Goal: Communication & Community: Answer question/provide support

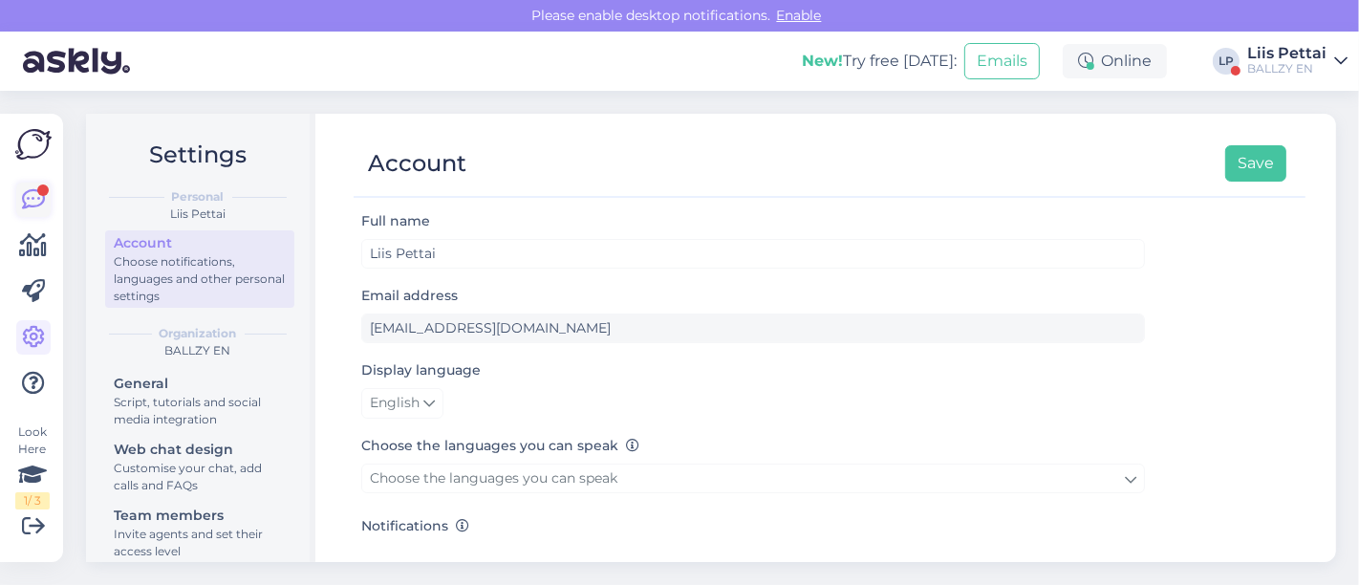
click at [25, 203] on icon at bounding box center [33, 199] width 23 height 23
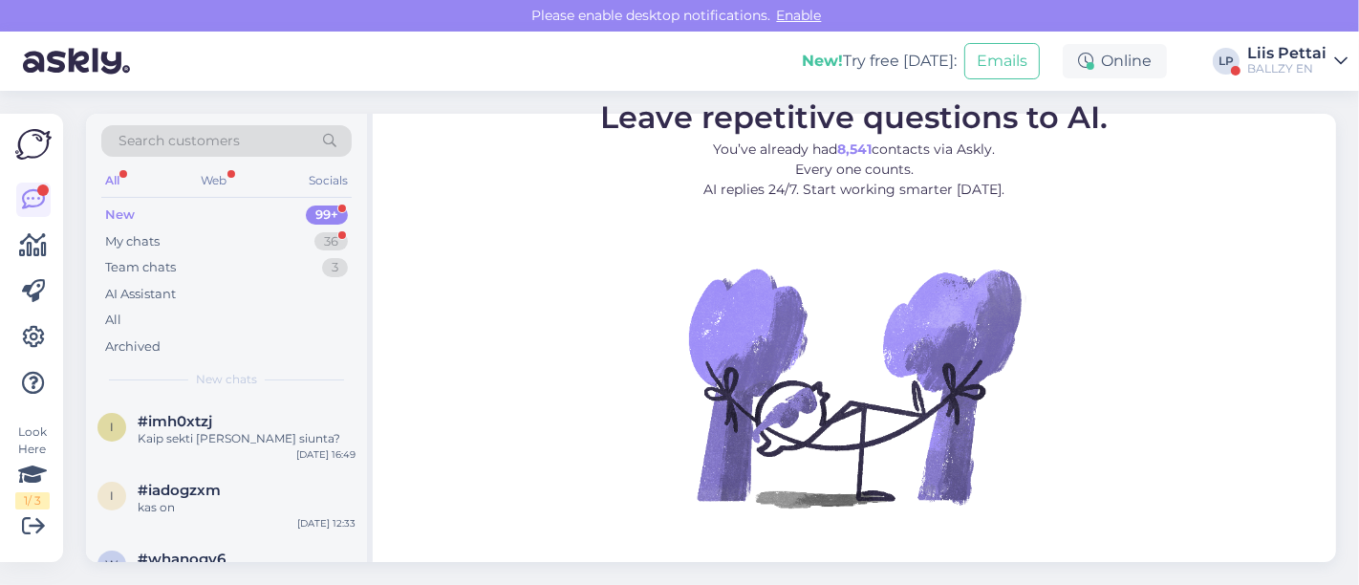
click at [215, 224] on div "New 99+" at bounding box center [226, 215] width 250 height 27
click at [212, 236] on div "My chats 36" at bounding box center [226, 241] width 250 height 27
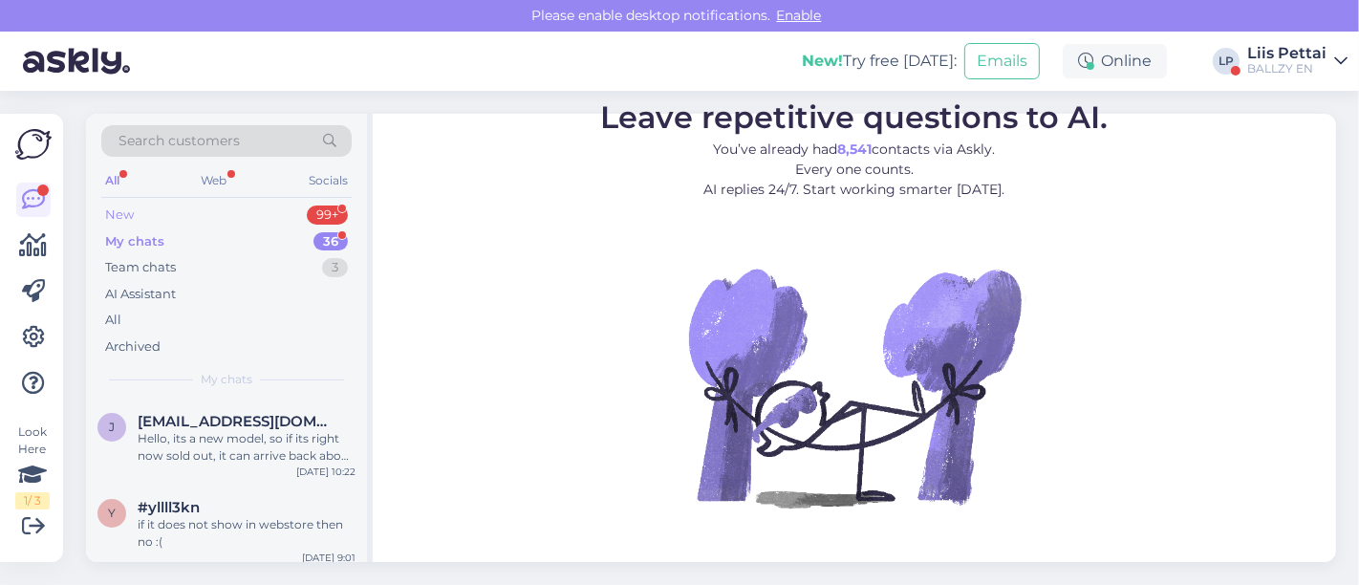
click at [188, 218] on div "New 99+" at bounding box center [226, 215] width 250 height 27
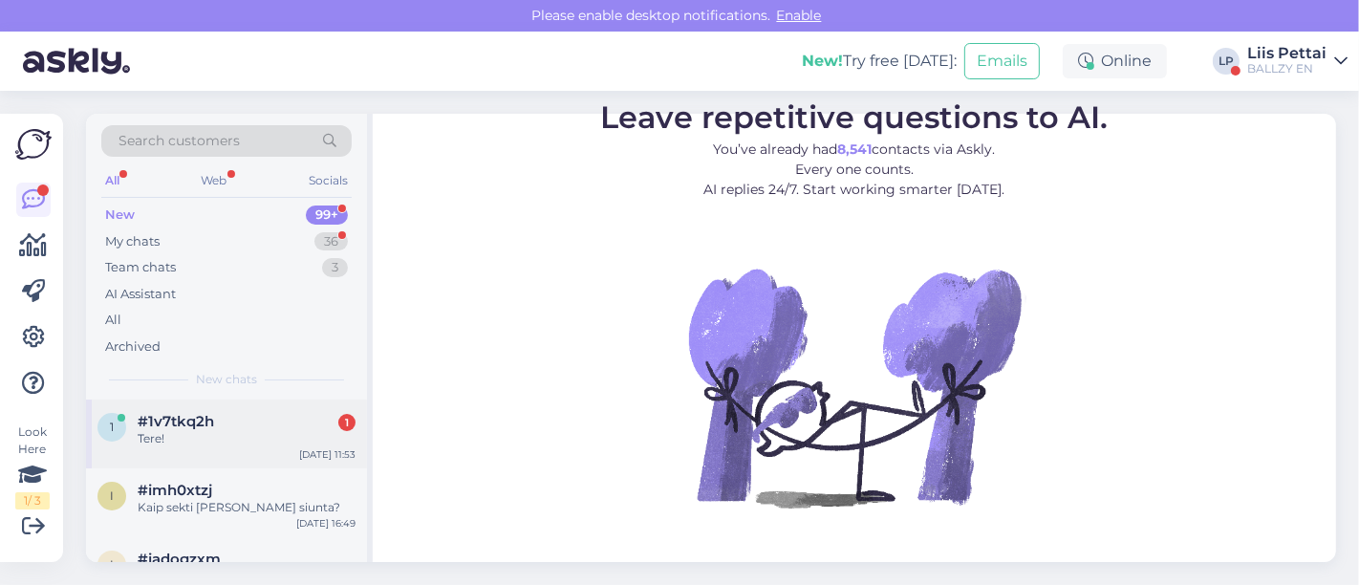
click at [199, 427] on span "#1v7tkq2h" at bounding box center [176, 421] width 76 height 17
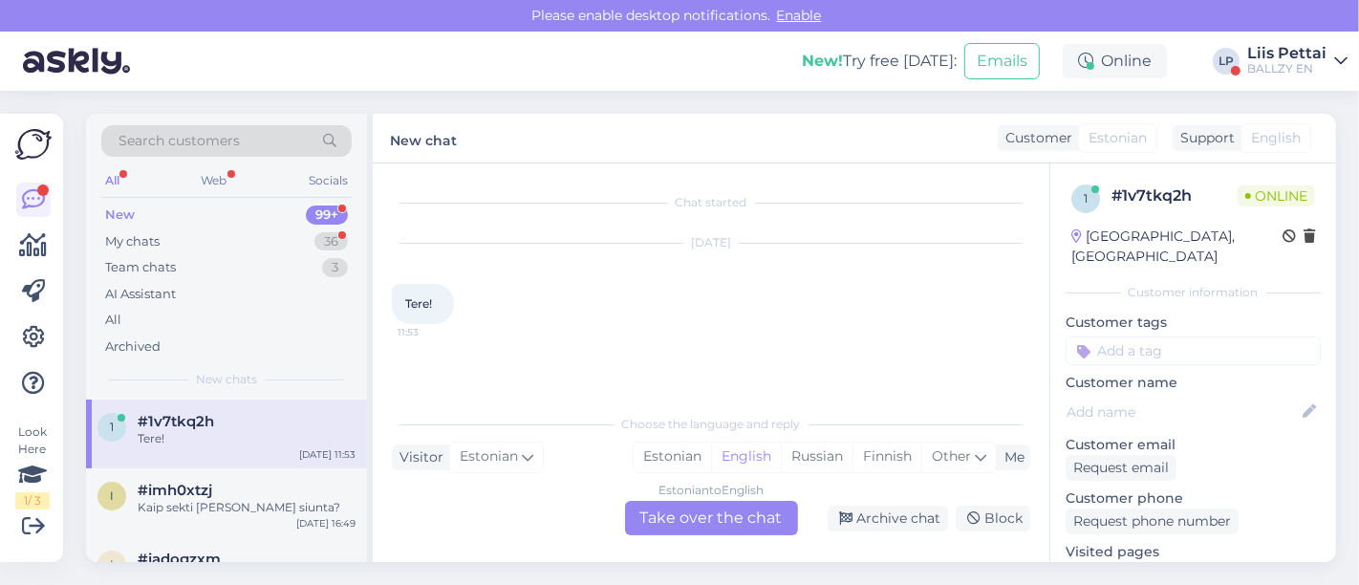
click at [1282, 65] on div "BALLZY EN" at bounding box center [1286, 68] width 79 height 15
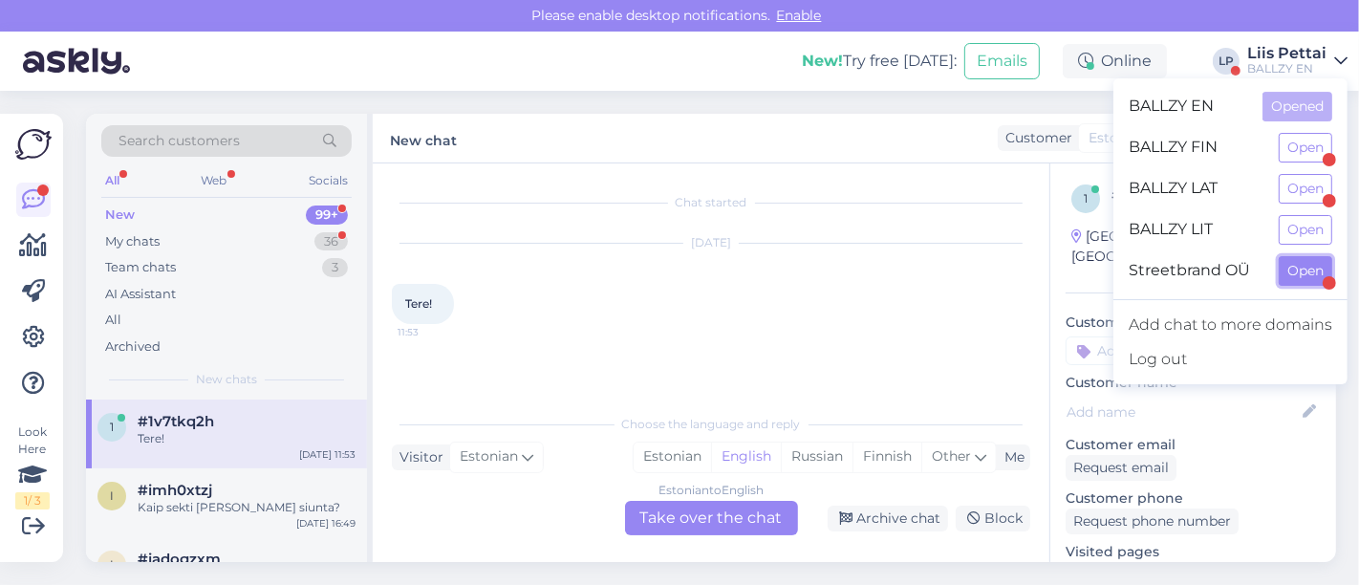
click at [1301, 279] on button "Open" at bounding box center [1306, 271] width 54 height 30
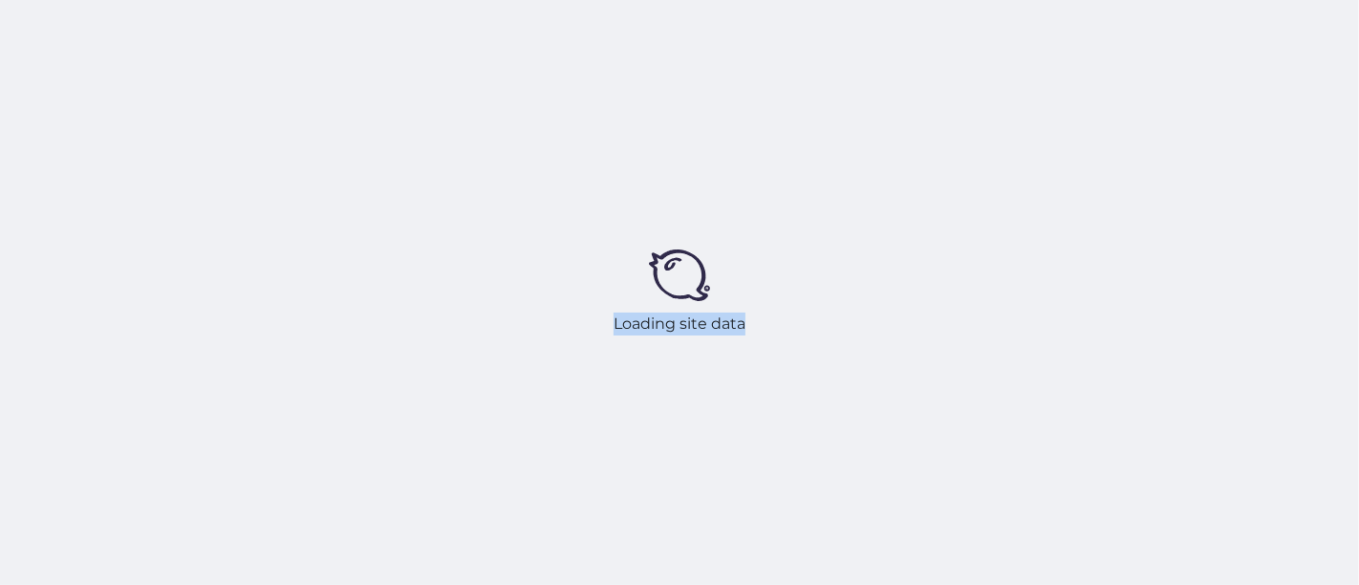
drag, startPoint x: 1301, startPoint y: 277, endPoint x: 591, endPoint y: 269, distance: 711.0
click at [591, 269] on div "Loading site data" at bounding box center [679, 292] width 1359 height 585
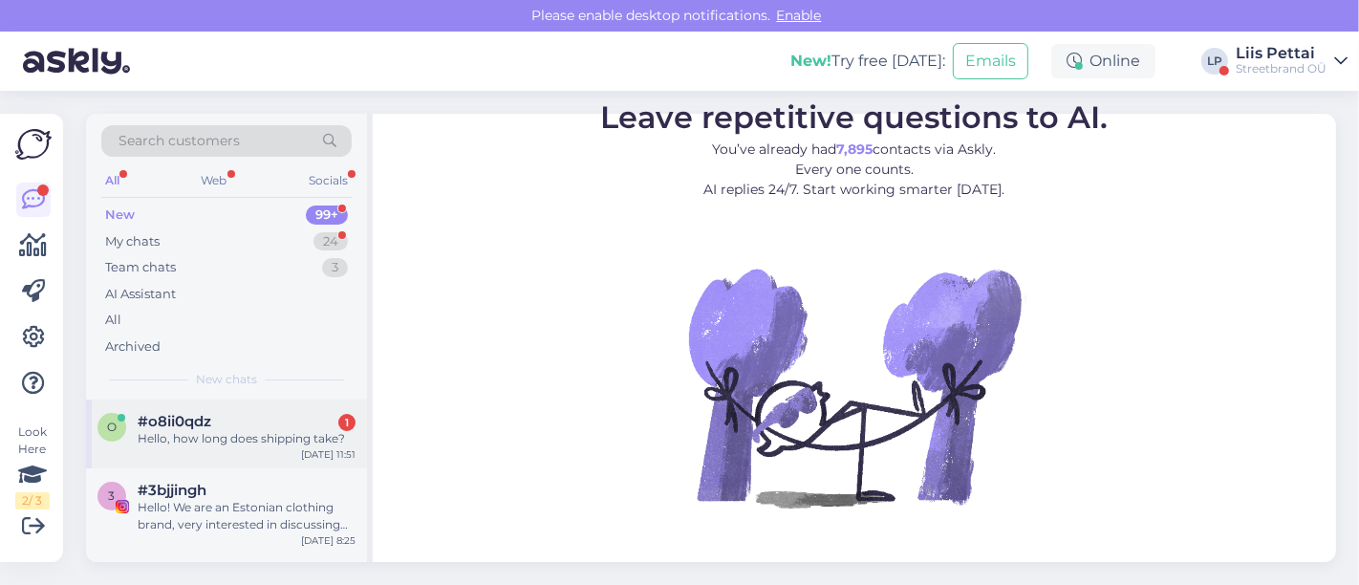
click at [191, 431] on div "Hello, how long does shipping take?" at bounding box center [247, 438] width 218 height 17
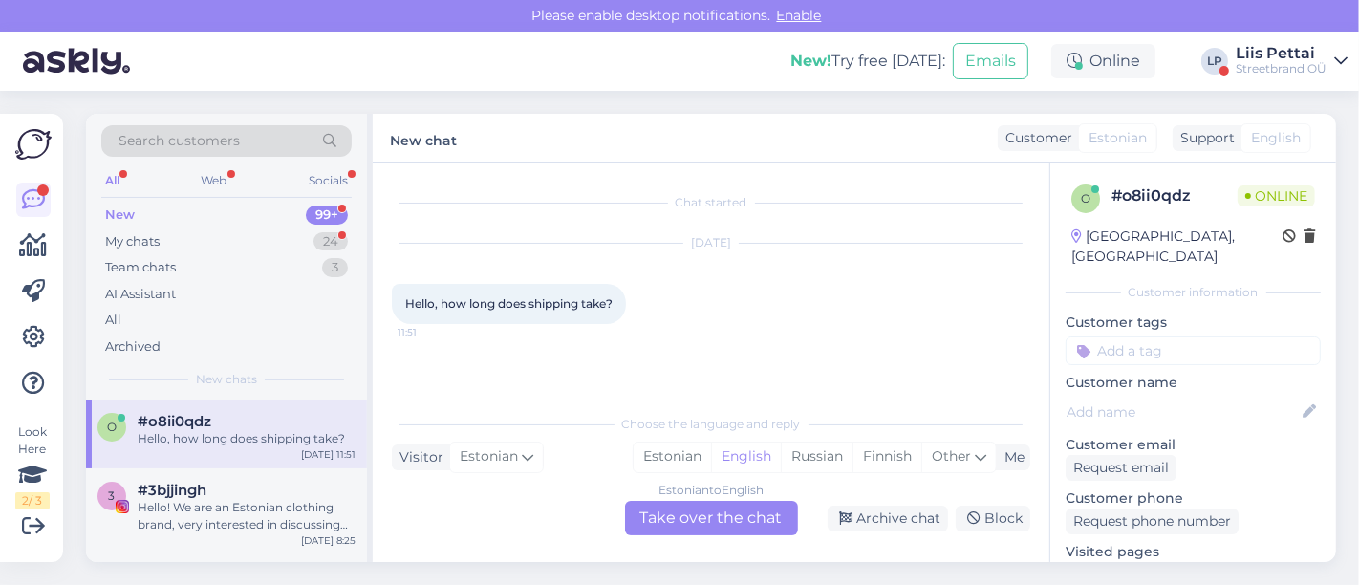
click at [677, 519] on div "Estonian to English Take over the chat" at bounding box center [711, 518] width 173 height 34
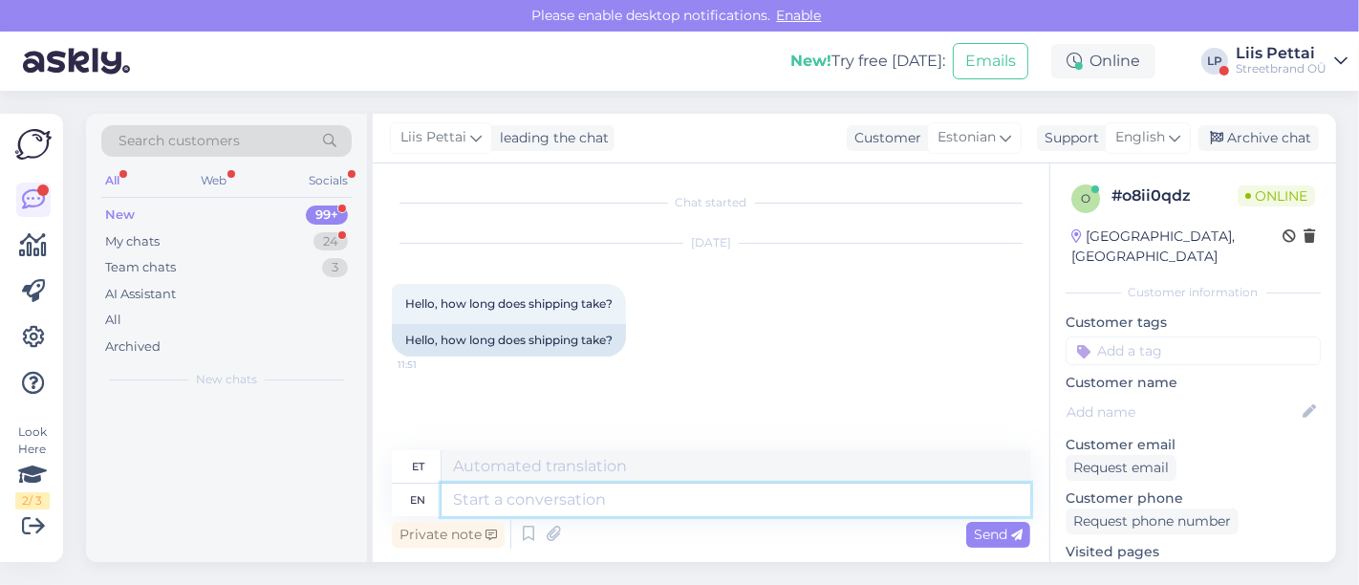
click at [603, 509] on textarea at bounding box center [735, 500] width 589 height 32
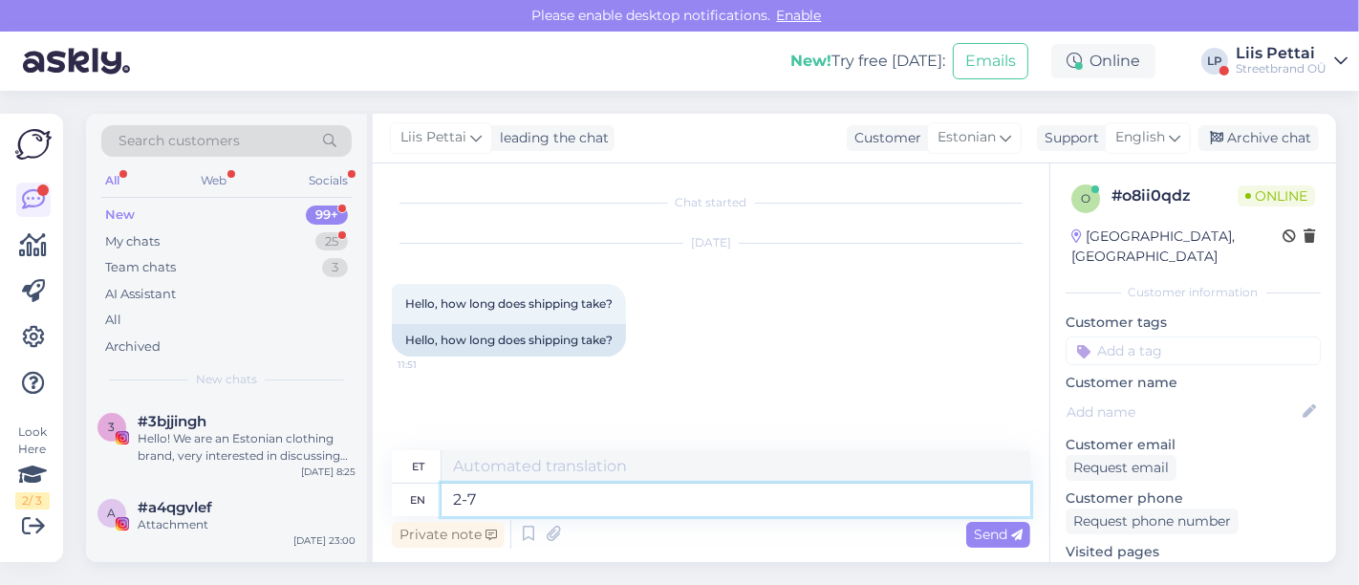
type textarea "2-7 w"
type textarea "2-7"
type textarea "2-7 workdays n"
type textarea "2–7 tööpäeva"
type textarea "2-7 workdays normall u"
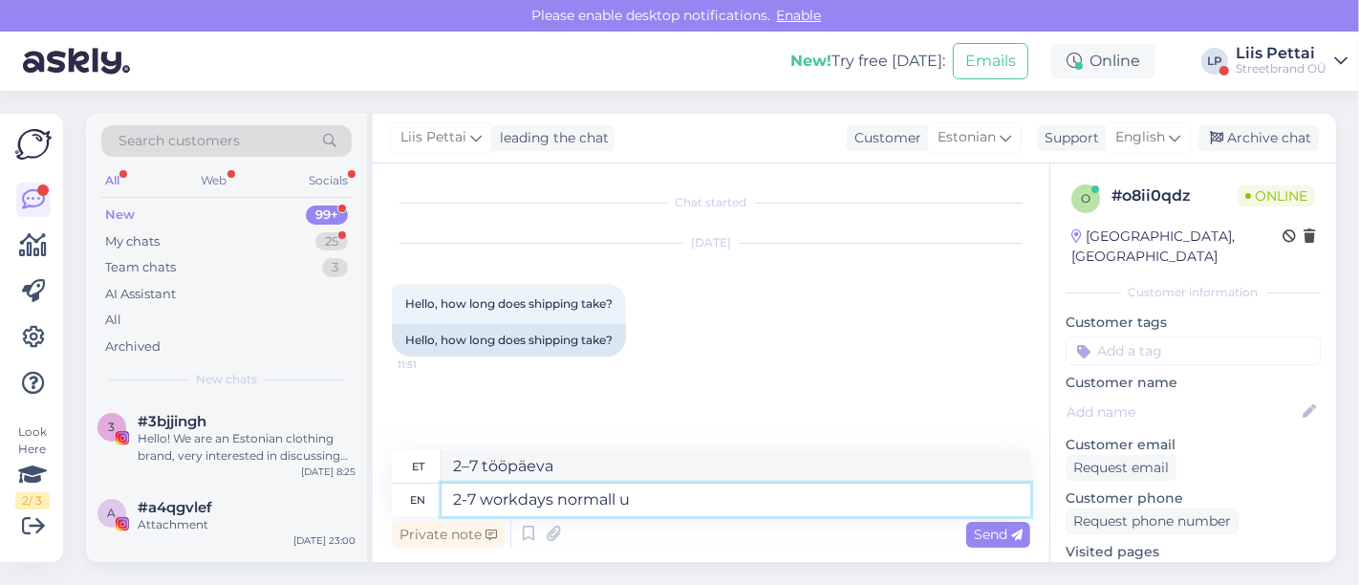
type textarea "Tavaliselt 2–7 tööpäeva"
type textarea "2-7 workdays normally :)"
type textarea "Tavaliselt 2-7 tööpäeva :)"
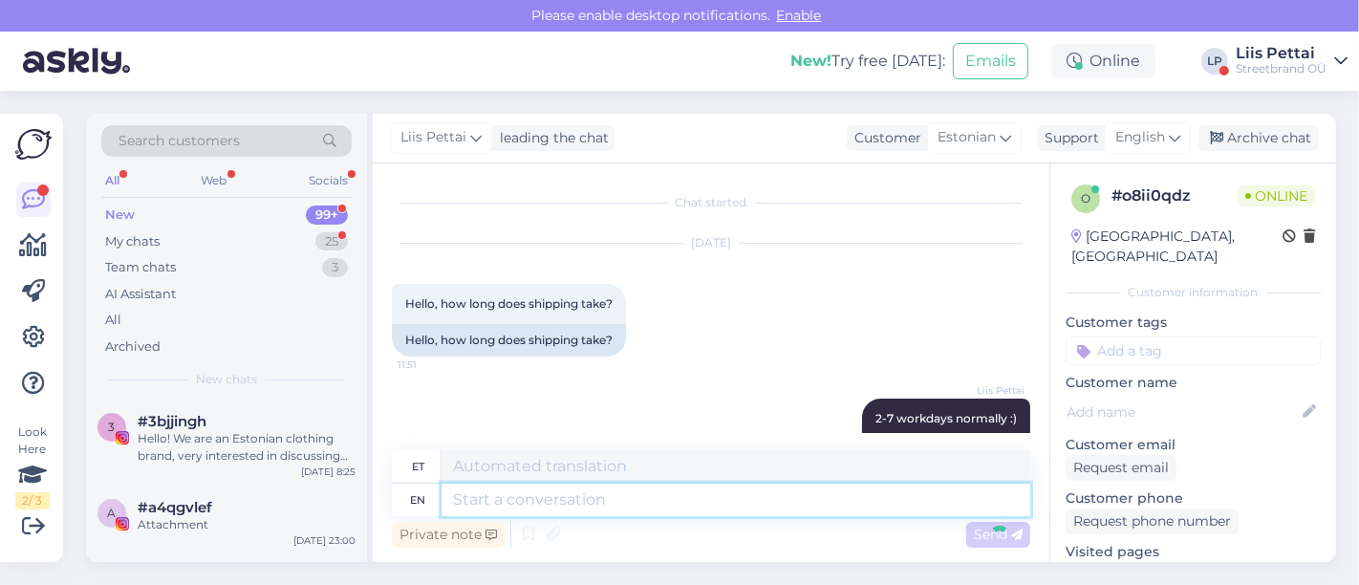
scroll to position [57, 0]
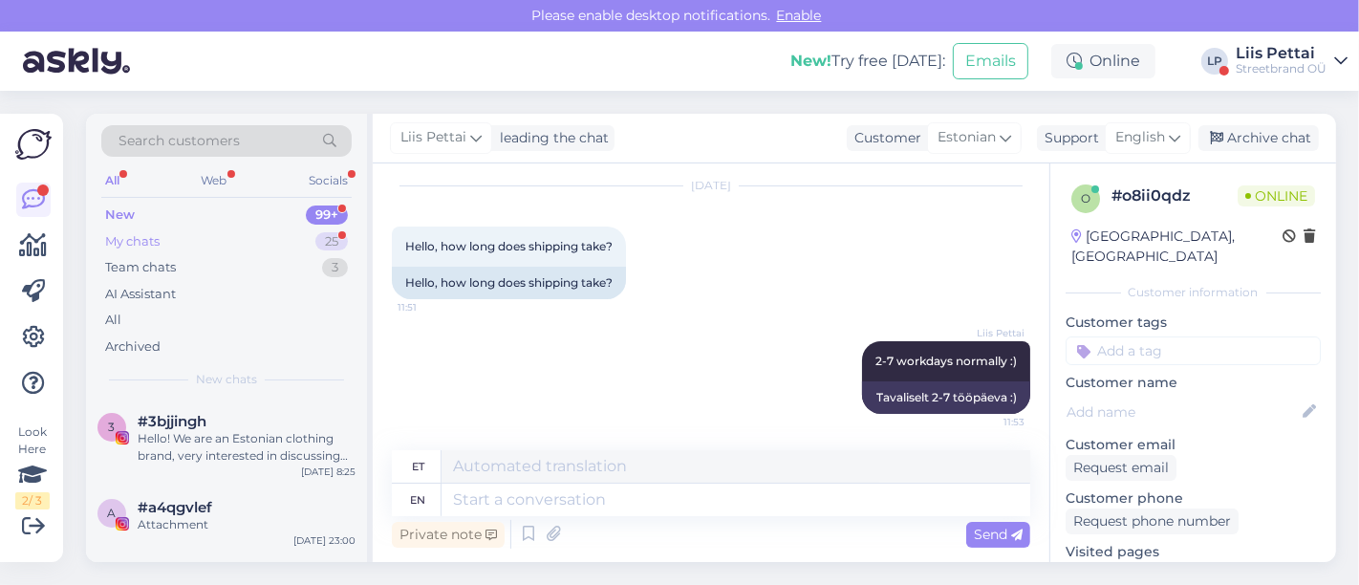
click at [199, 235] on div "My chats 25" at bounding box center [226, 241] width 250 height 27
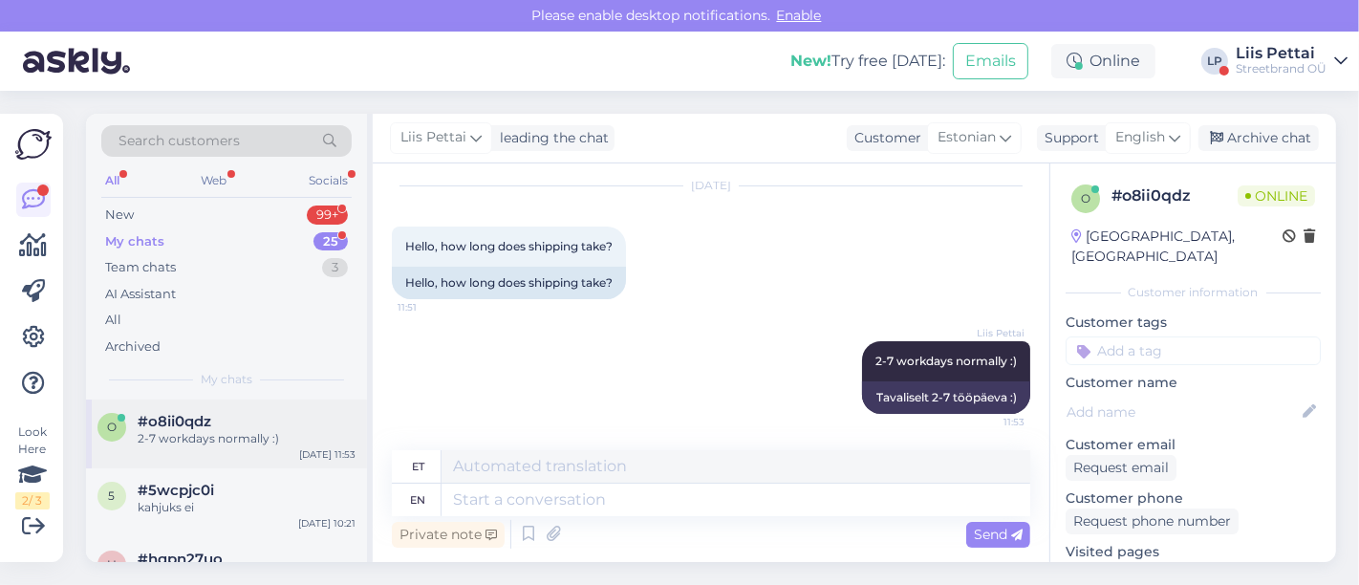
click at [161, 450] on div "o #o8ii0qdz 2-7 workdays normally :) [DATE] 11:53" at bounding box center [226, 433] width 281 height 69
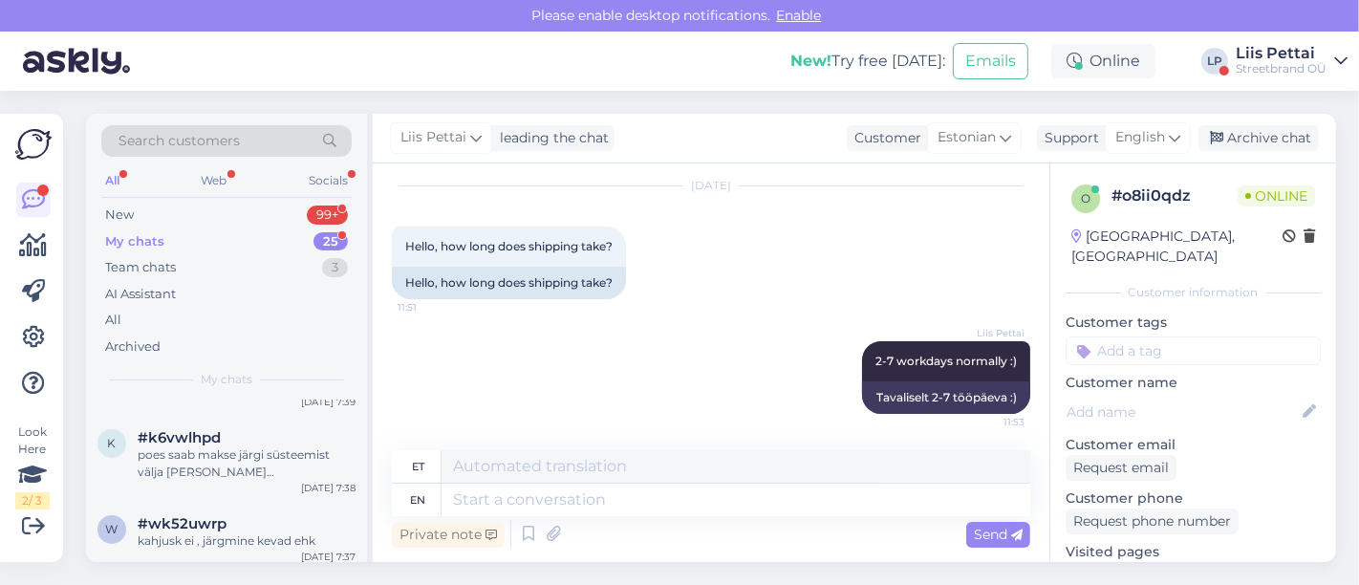
scroll to position [679, 0]
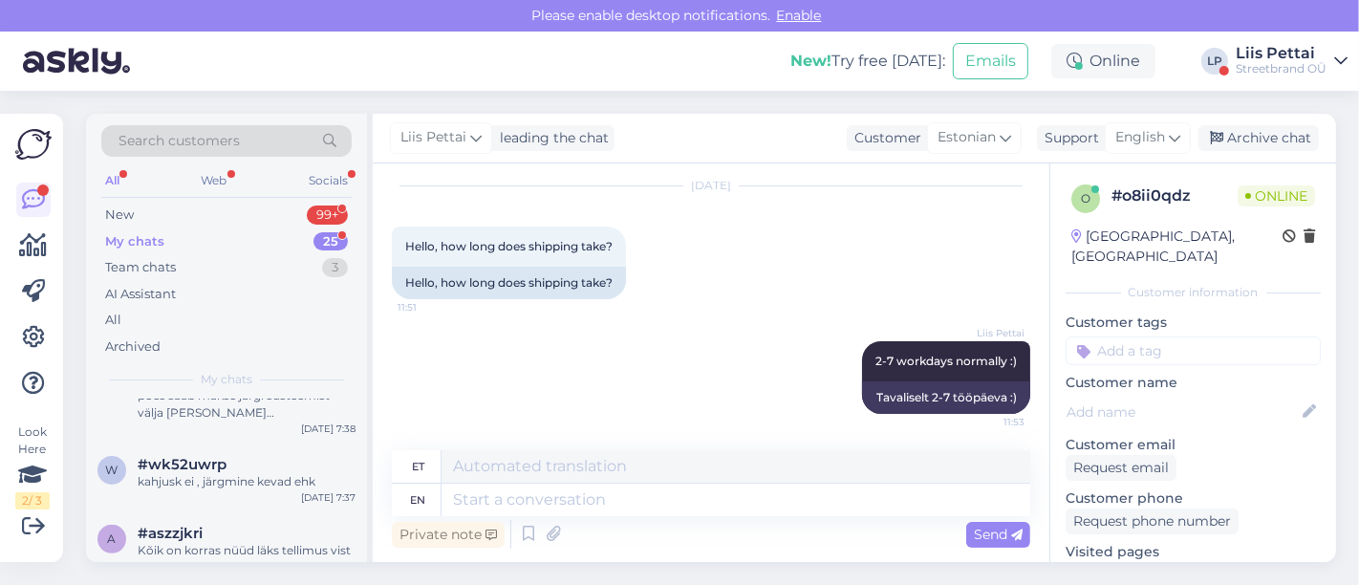
click at [1279, 54] on div "Liis Pettai" at bounding box center [1281, 53] width 91 height 15
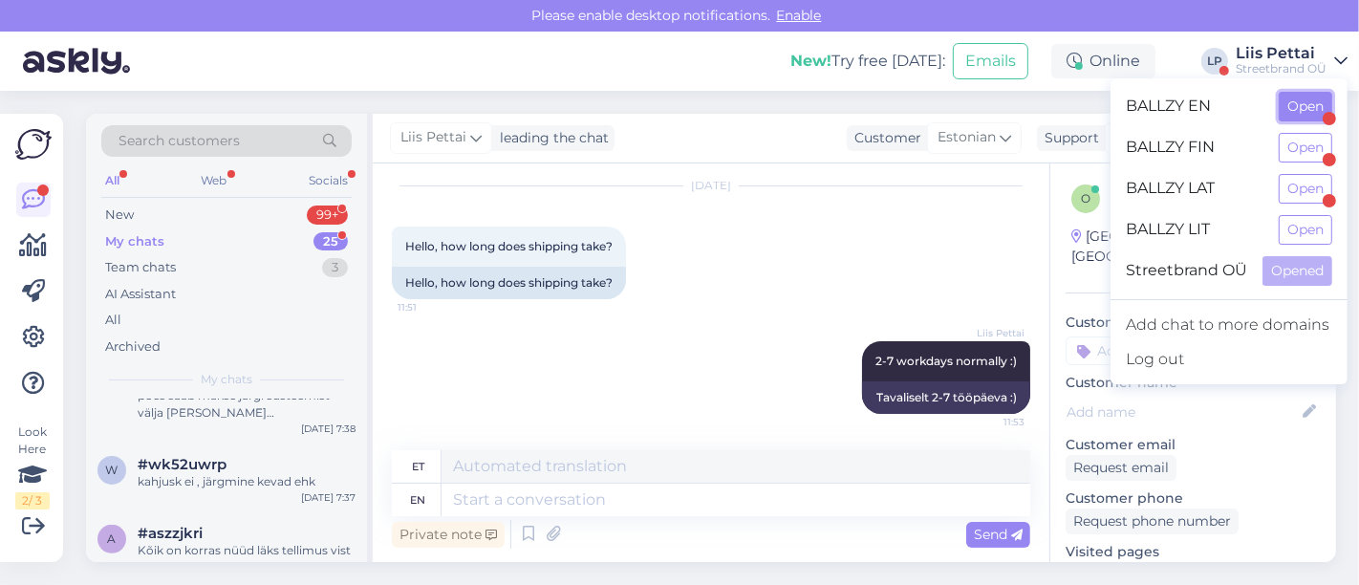
click at [1300, 102] on button "Open" at bounding box center [1306, 107] width 54 height 30
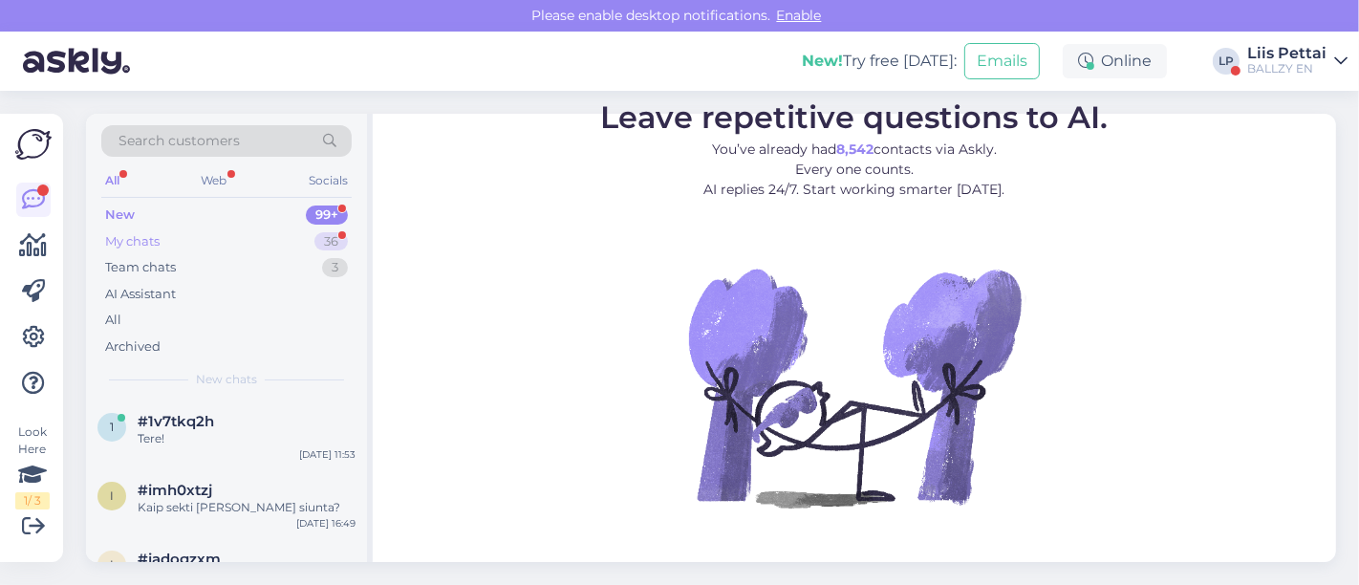
click at [174, 240] on div "My chats 36" at bounding box center [226, 241] width 250 height 27
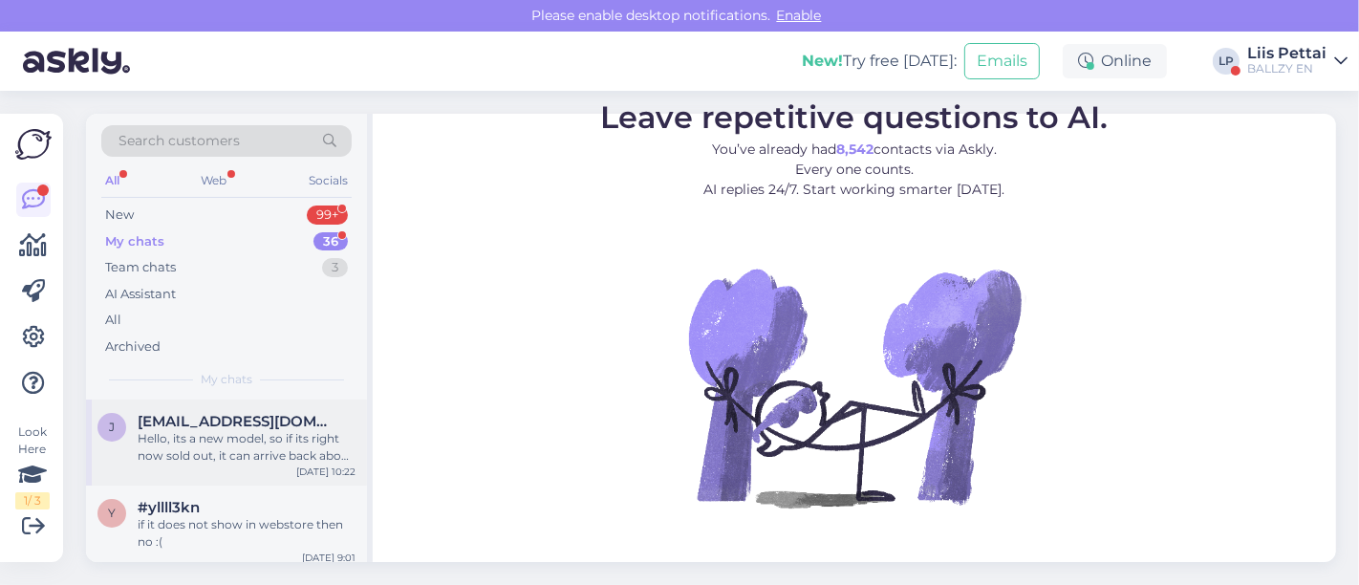
click at [224, 454] on div "Hello, its a new model, so if its right now sold out, it can arrive back about …" at bounding box center [247, 447] width 218 height 34
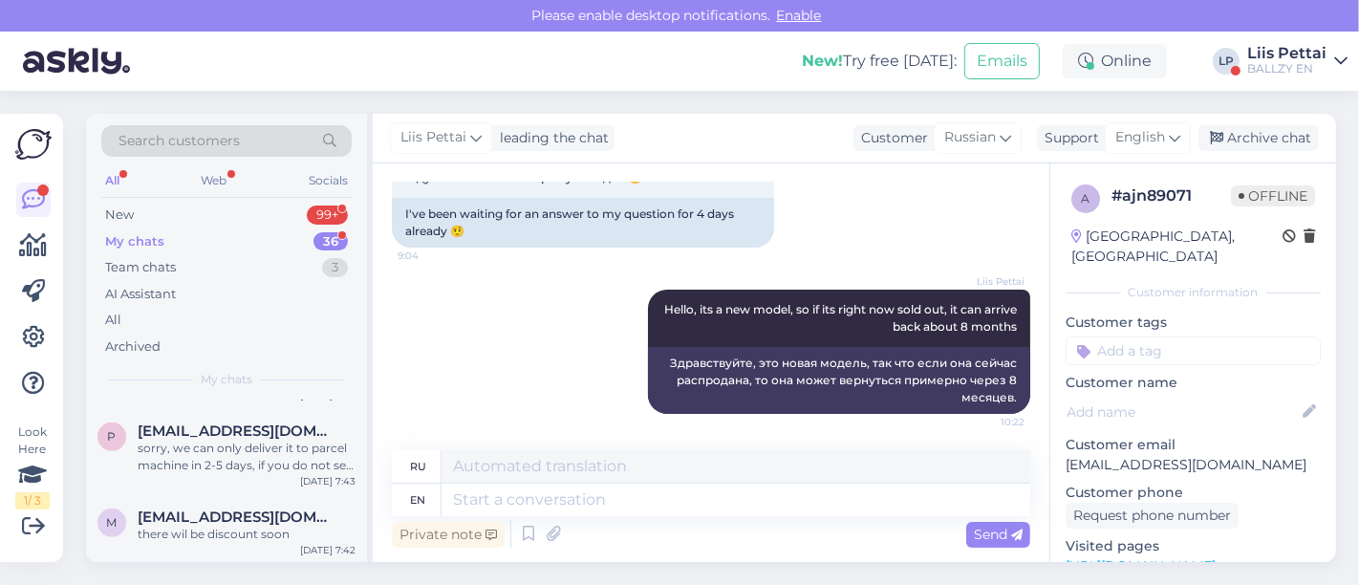
scroll to position [1019, 0]
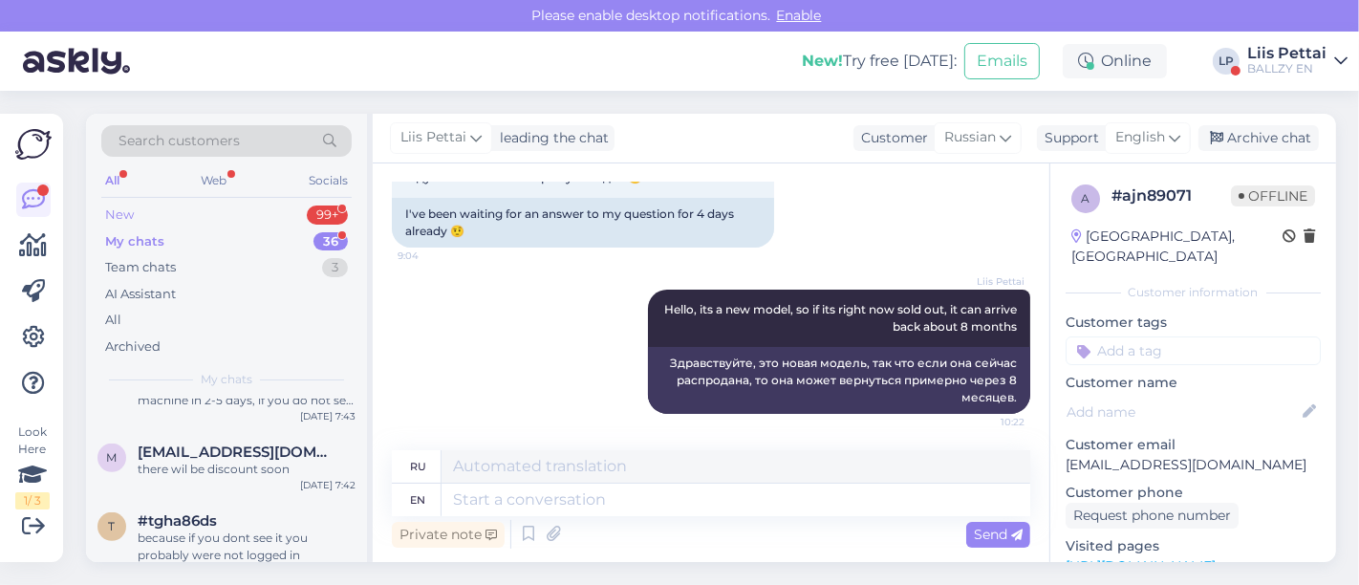
click at [239, 210] on div "New 99+" at bounding box center [226, 215] width 250 height 27
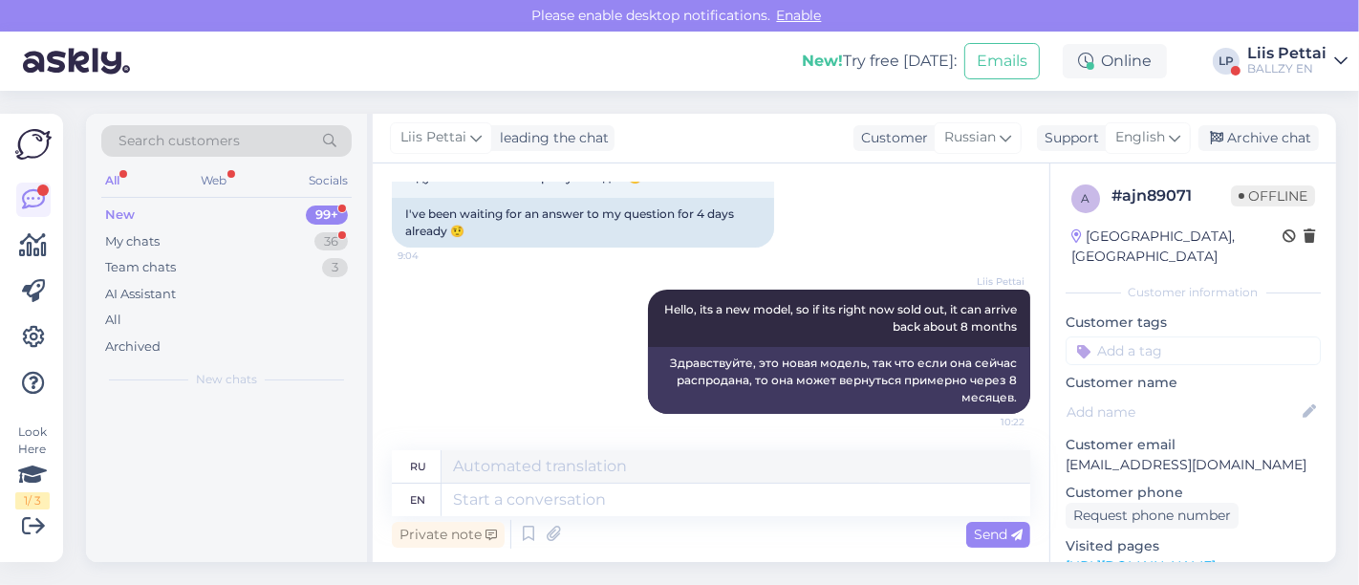
scroll to position [0, 0]
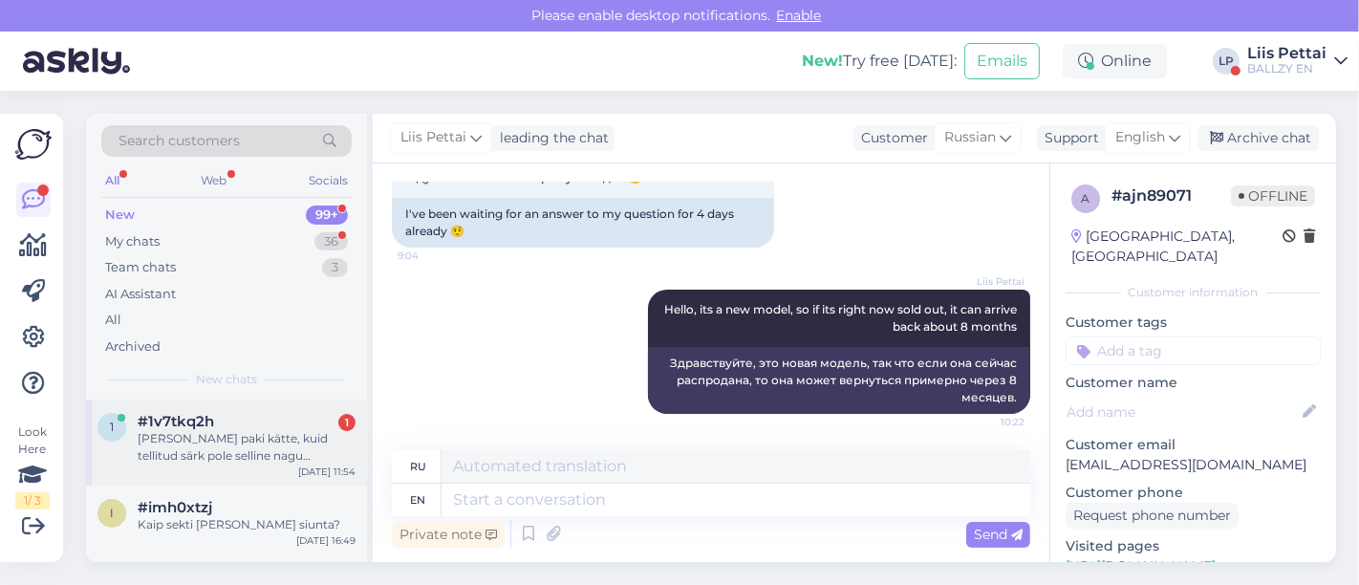
click at [220, 431] on div "[PERSON_NAME] paki kätte, kuid tellitud särk pole selline nagu tootepiltide pea…" at bounding box center [247, 447] width 218 height 34
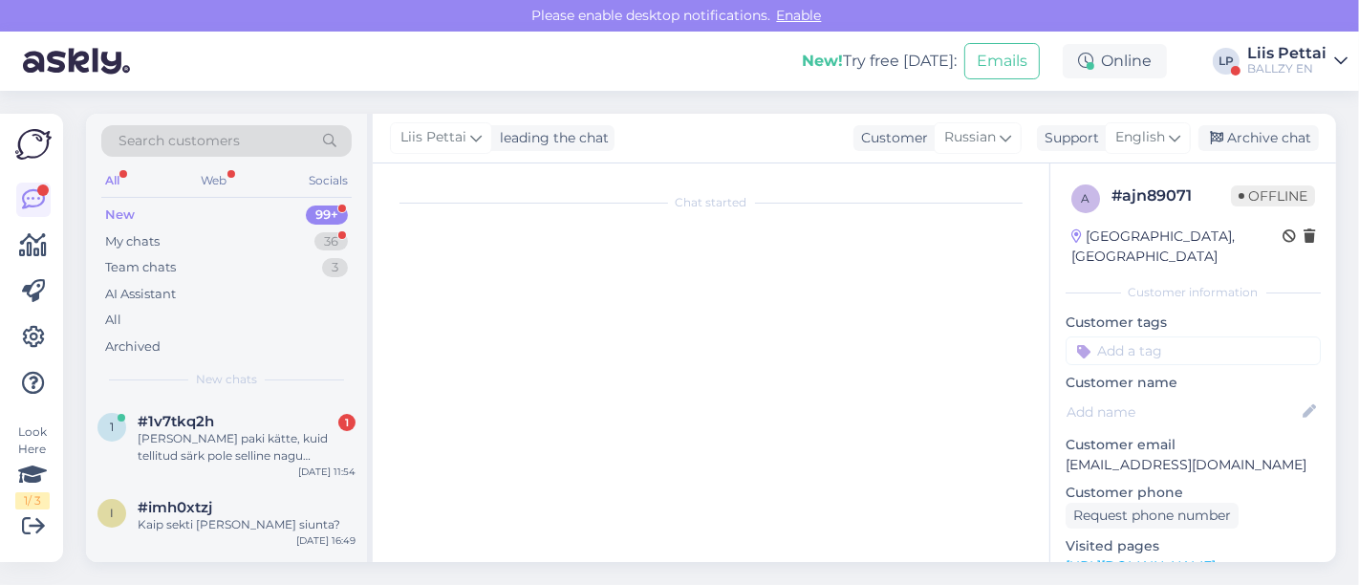
scroll to position [74, 0]
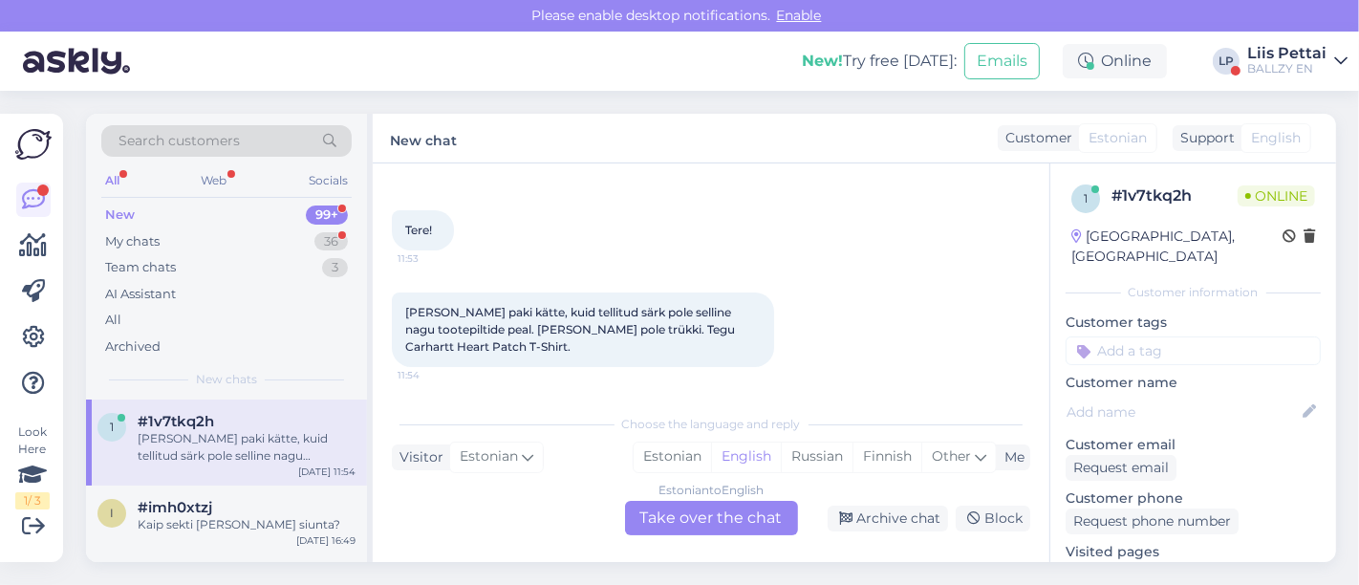
click at [700, 510] on div "Estonian to English Take over the chat" at bounding box center [711, 518] width 173 height 34
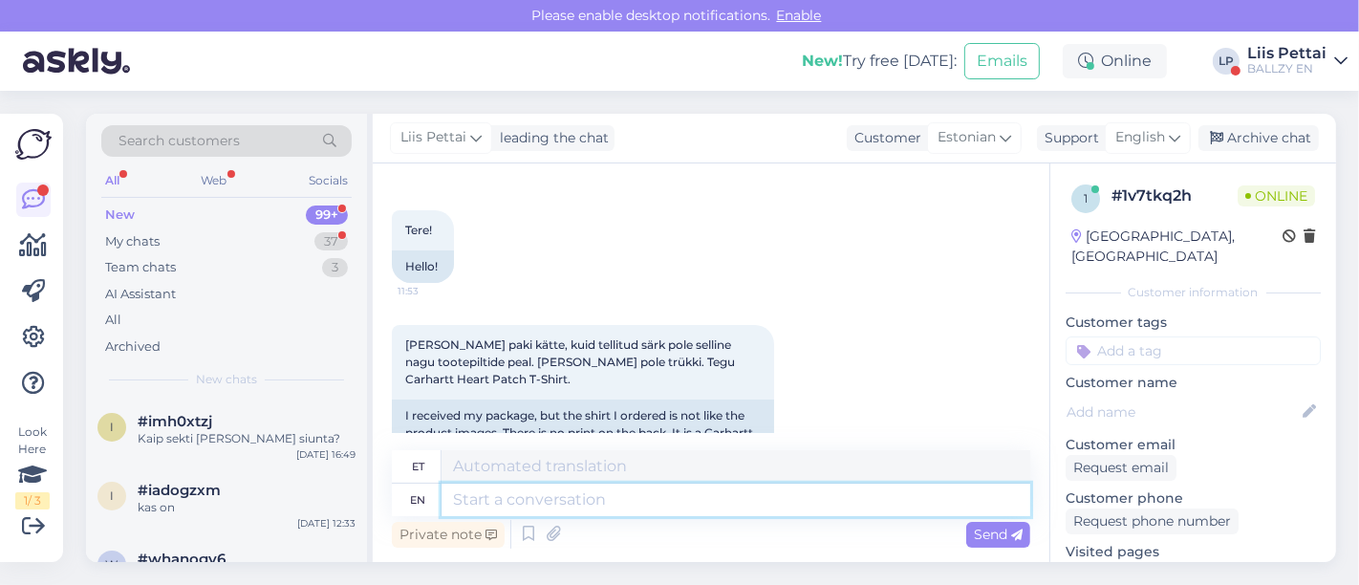
click at [690, 501] on textarea at bounding box center [735, 500] width 589 height 32
type textarea "Tere, m"
type textarea "Tere,"
type textarea "Tere, mis o"
type textarea "Tere, preili"
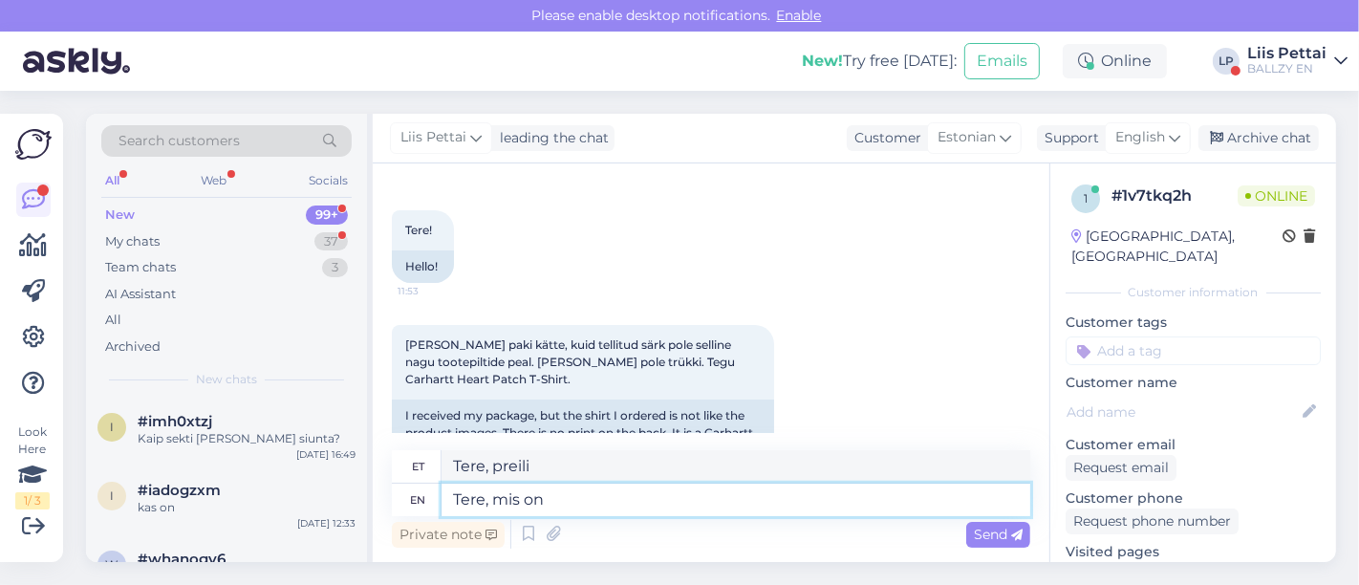
type textarea "Tere, mis on t"
type textarea "Tere, eksin"
type textarea "Tere, mis on tellimuse n"
type textarea "Tere, [PERSON_NAME]"
type textarea "Tere, mis on tellimuse number?"
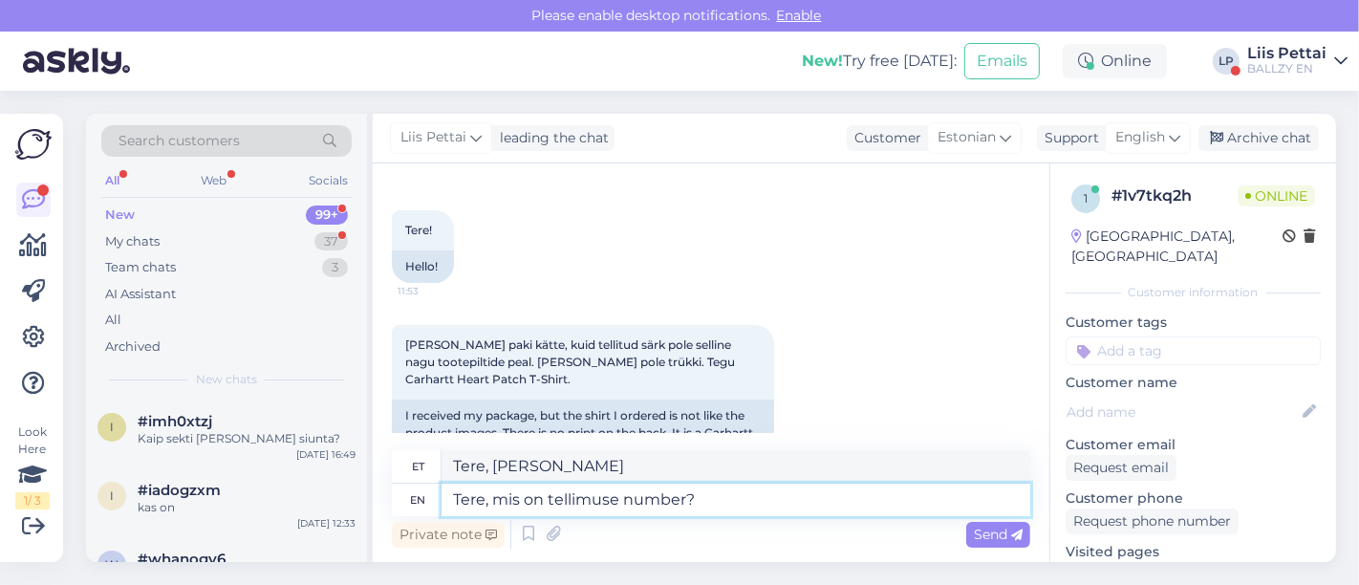
type textarea "Tere, mis on tellimuse number?"
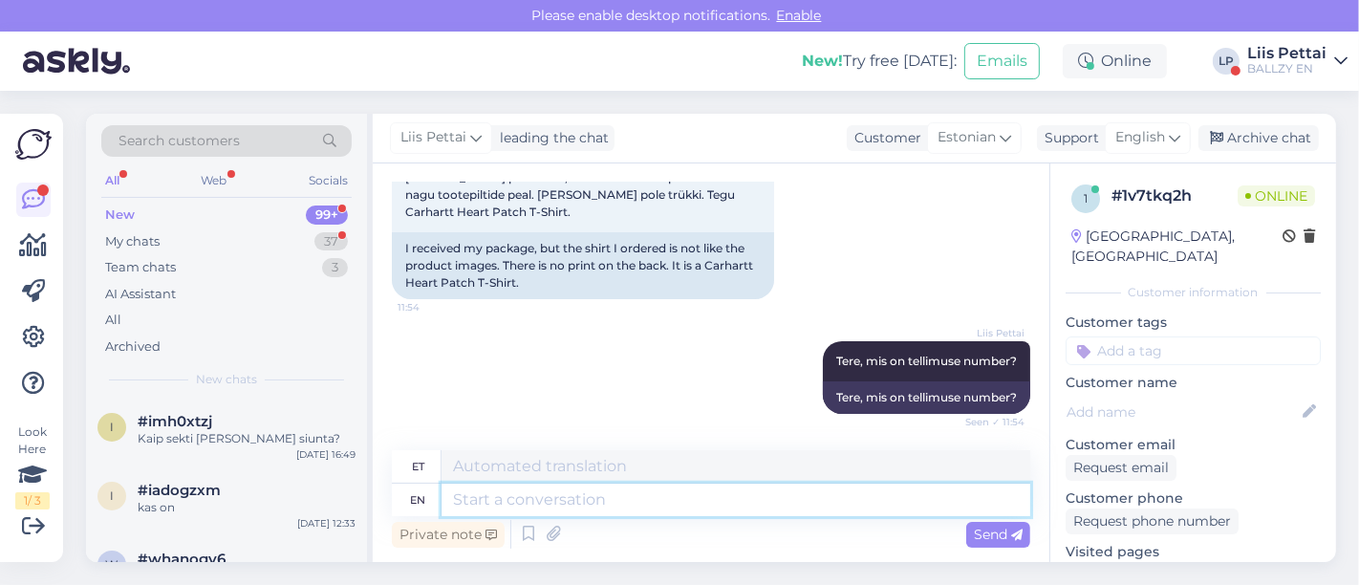
scroll to position [355, 0]
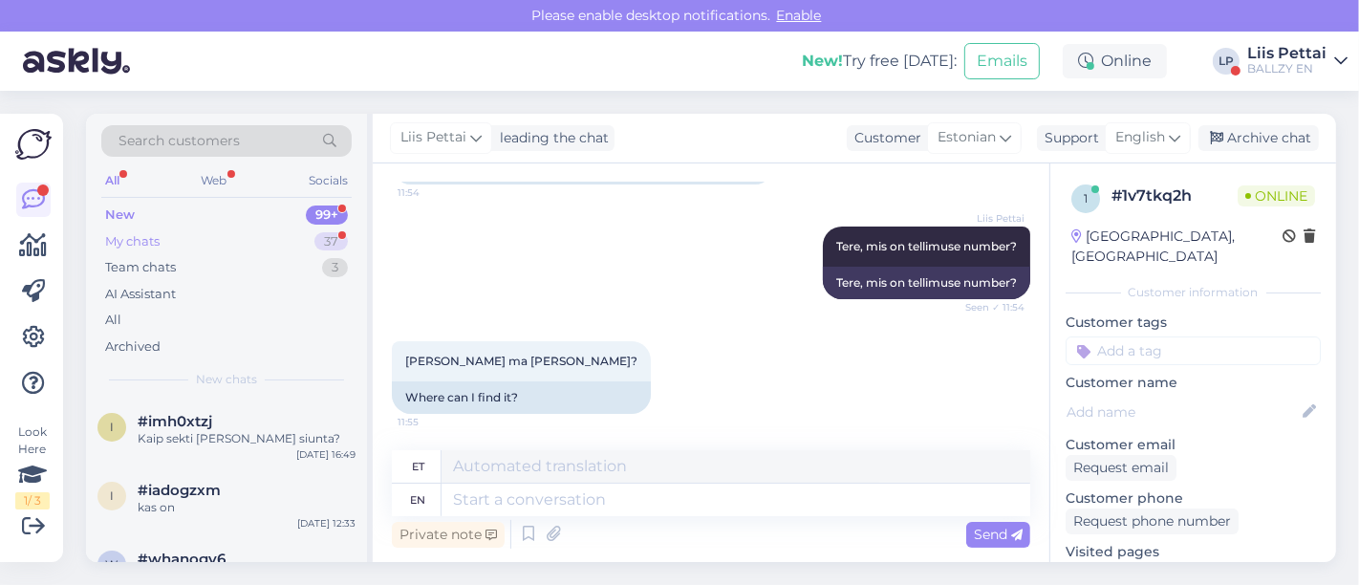
click at [258, 241] on div "My chats 37" at bounding box center [226, 241] width 250 height 27
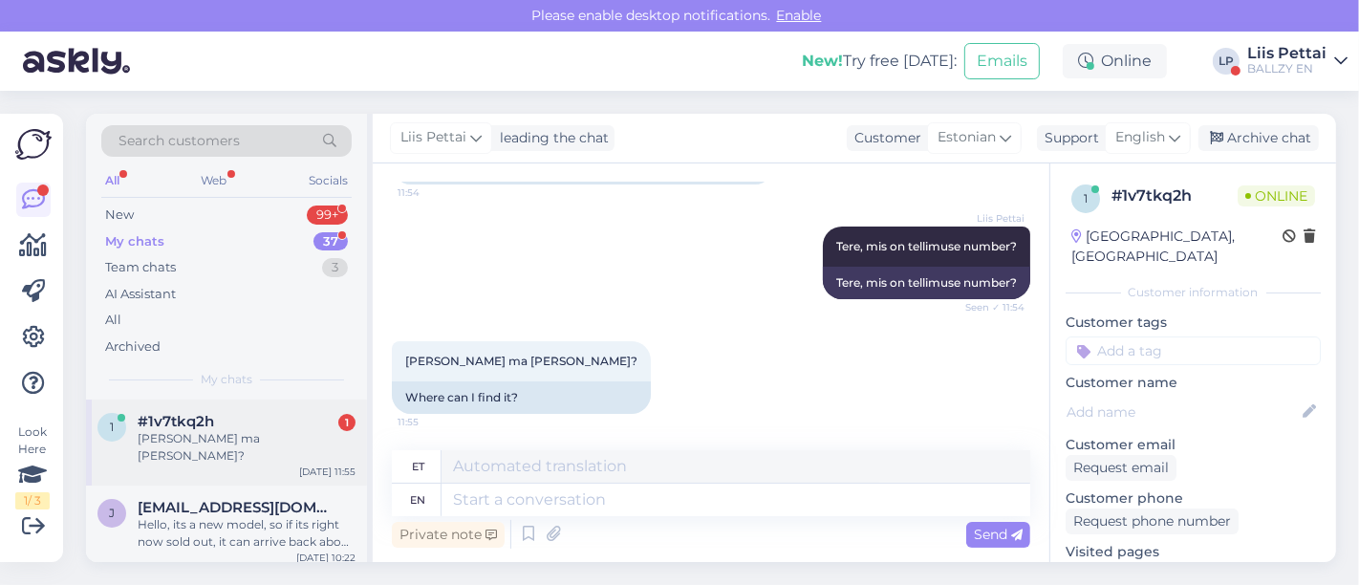
click at [235, 457] on div "1 #1v7tkq2h 1 [PERSON_NAME] ma [PERSON_NAME]? [DATE] 11:55" at bounding box center [226, 442] width 281 height 86
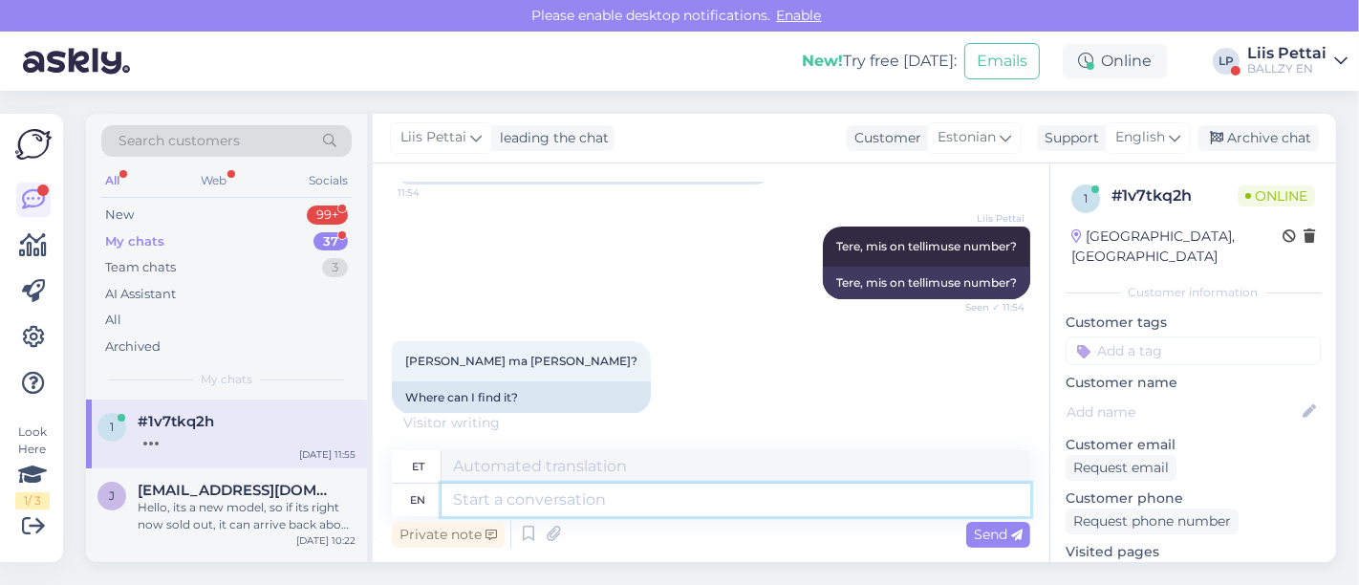
click at [822, 493] on textarea at bounding box center [735, 500] width 589 height 32
type textarea "kinnitus"
type textarea "kinnitusemailist"
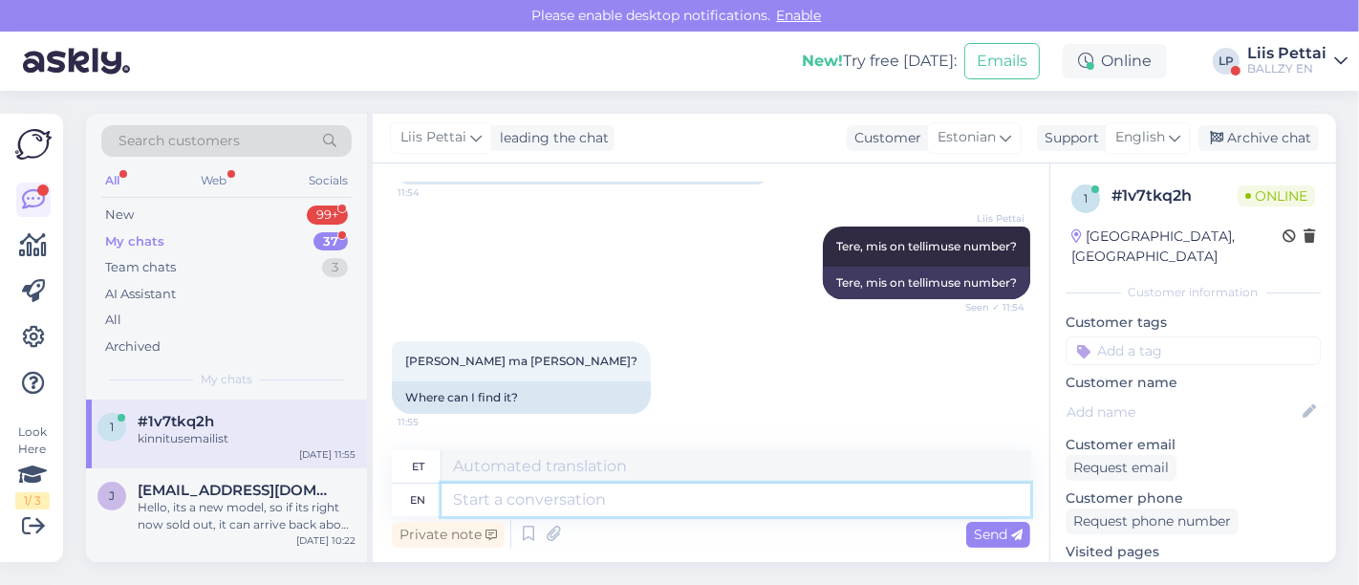
scroll to position [470, 0]
